Goal: Task Accomplishment & Management: Use online tool/utility

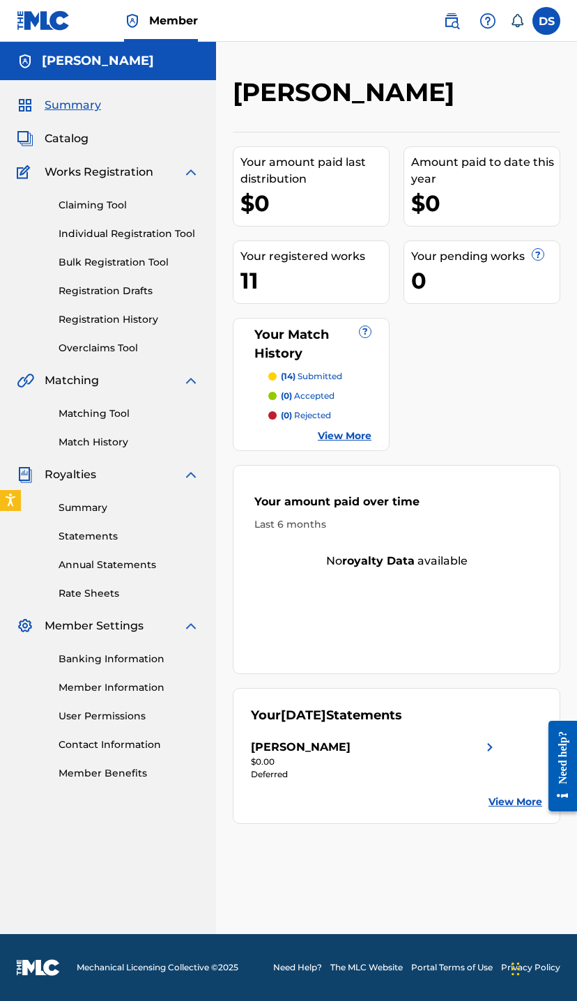
click at [118, 210] on link "Claiming Tool" at bounding box center [129, 205] width 141 height 15
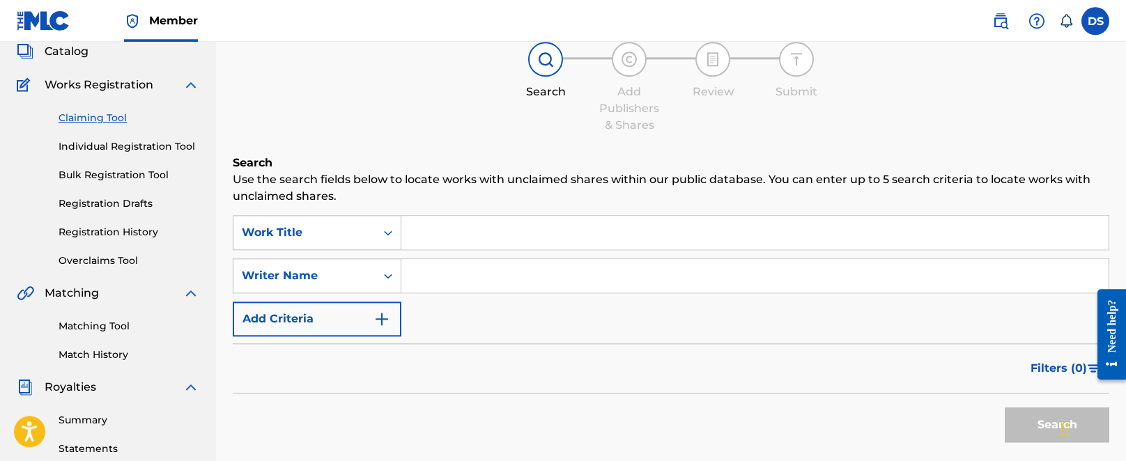
scroll to position [90, 0]
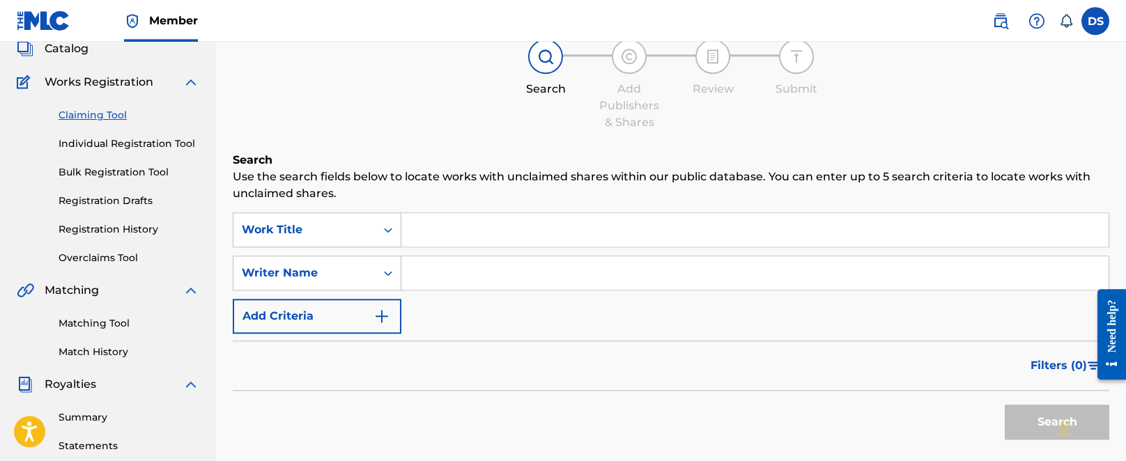
click at [445, 227] on input "Search Form" at bounding box center [754, 229] width 707 height 33
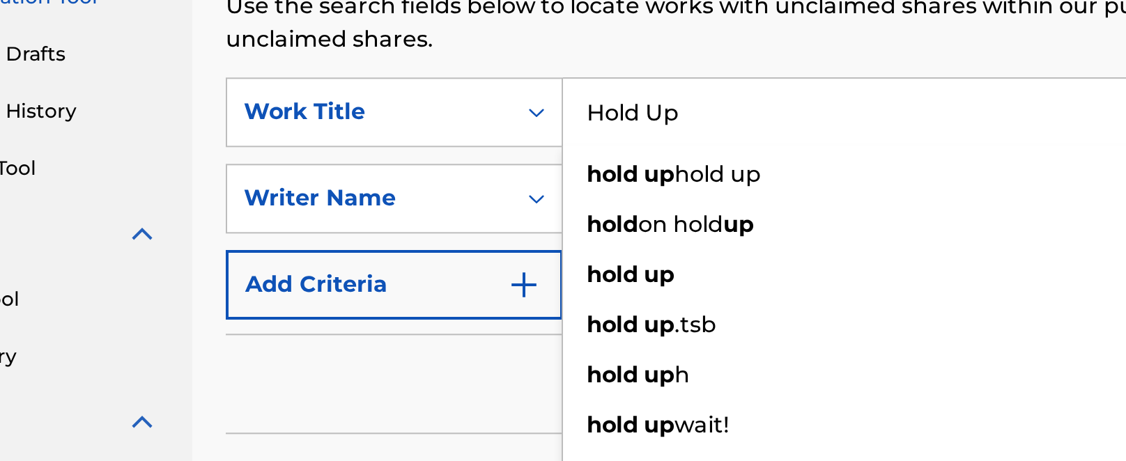
click at [401, 213] on input "Hold Up" at bounding box center [754, 229] width 707 height 33
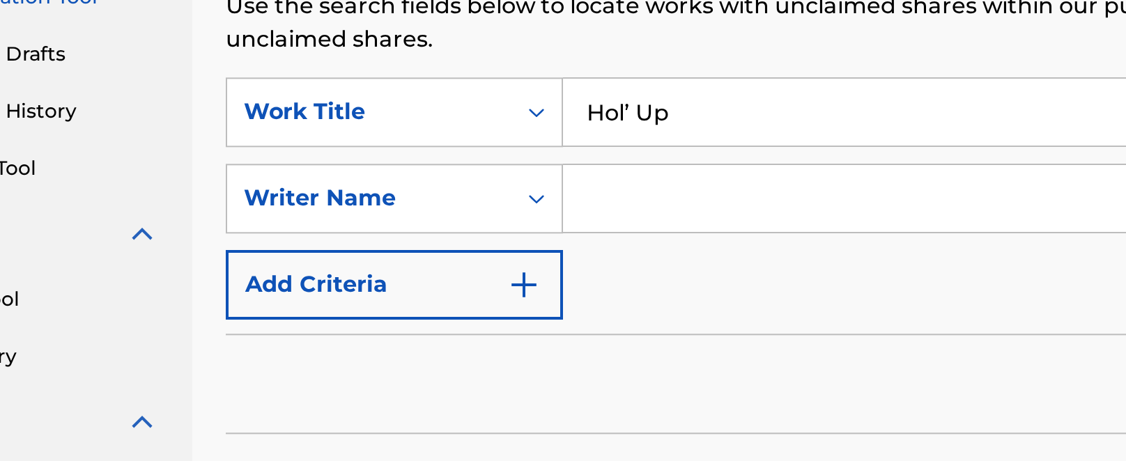
click at [401, 213] on input "Hol’ Up" at bounding box center [754, 229] width 707 height 33
type input "Hol’ Up 3 Times"
click at [401, 257] on input "Search Form" at bounding box center [754, 273] width 707 height 33
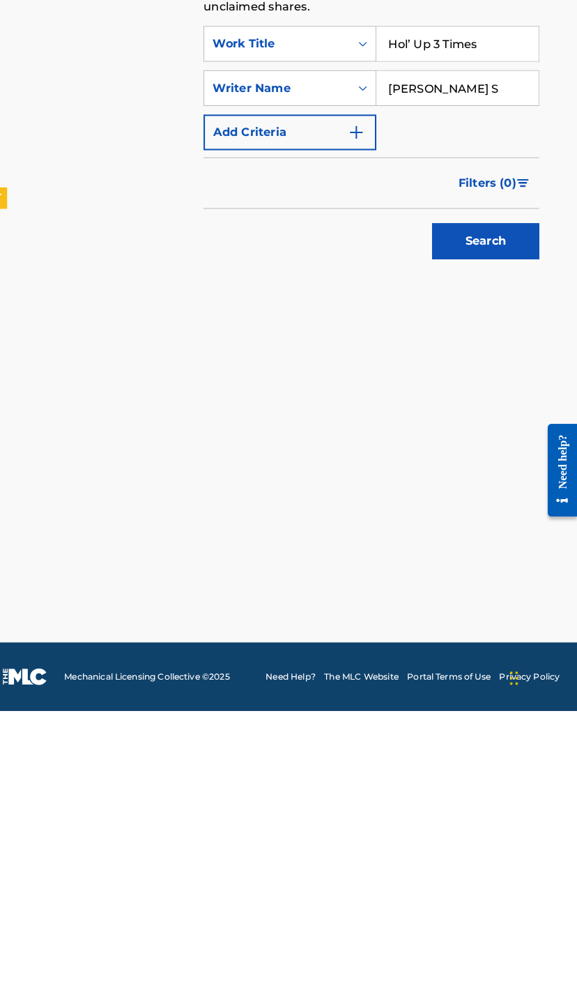
scroll to position [0, 0]
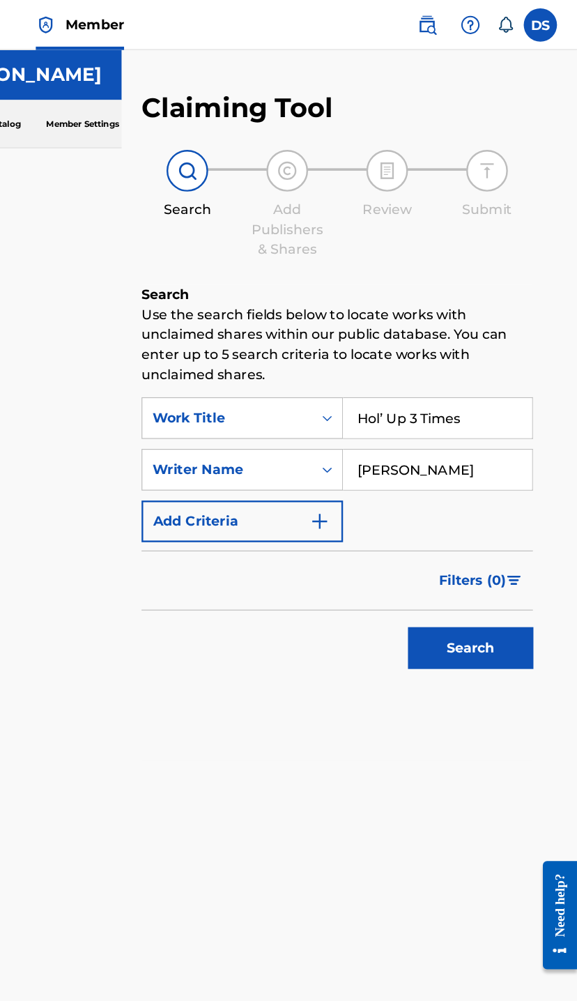
type input "[PERSON_NAME]"
click at [353, 441] on img "Search Form" at bounding box center [361, 436] width 17 height 17
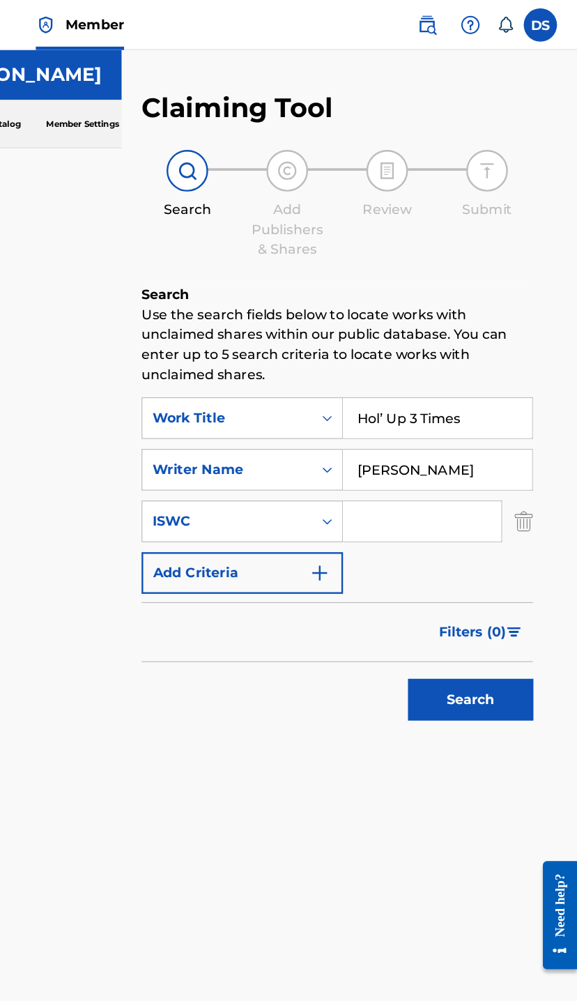
click at [381, 436] on input "Search Form" at bounding box center [447, 436] width 132 height 33
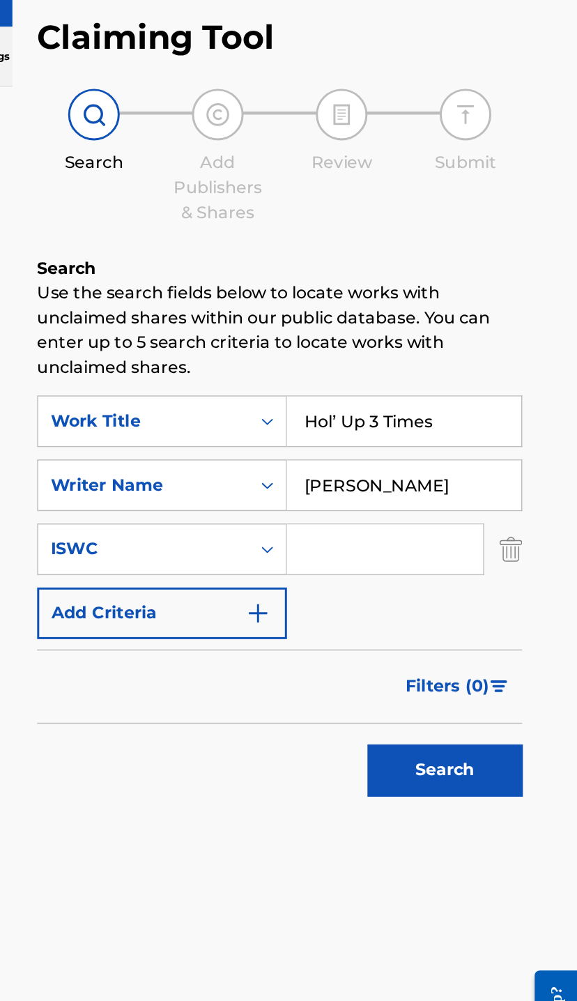
click at [381, 420] on input "Search Form" at bounding box center [447, 436] width 132 height 33
